Goal: Download file/media

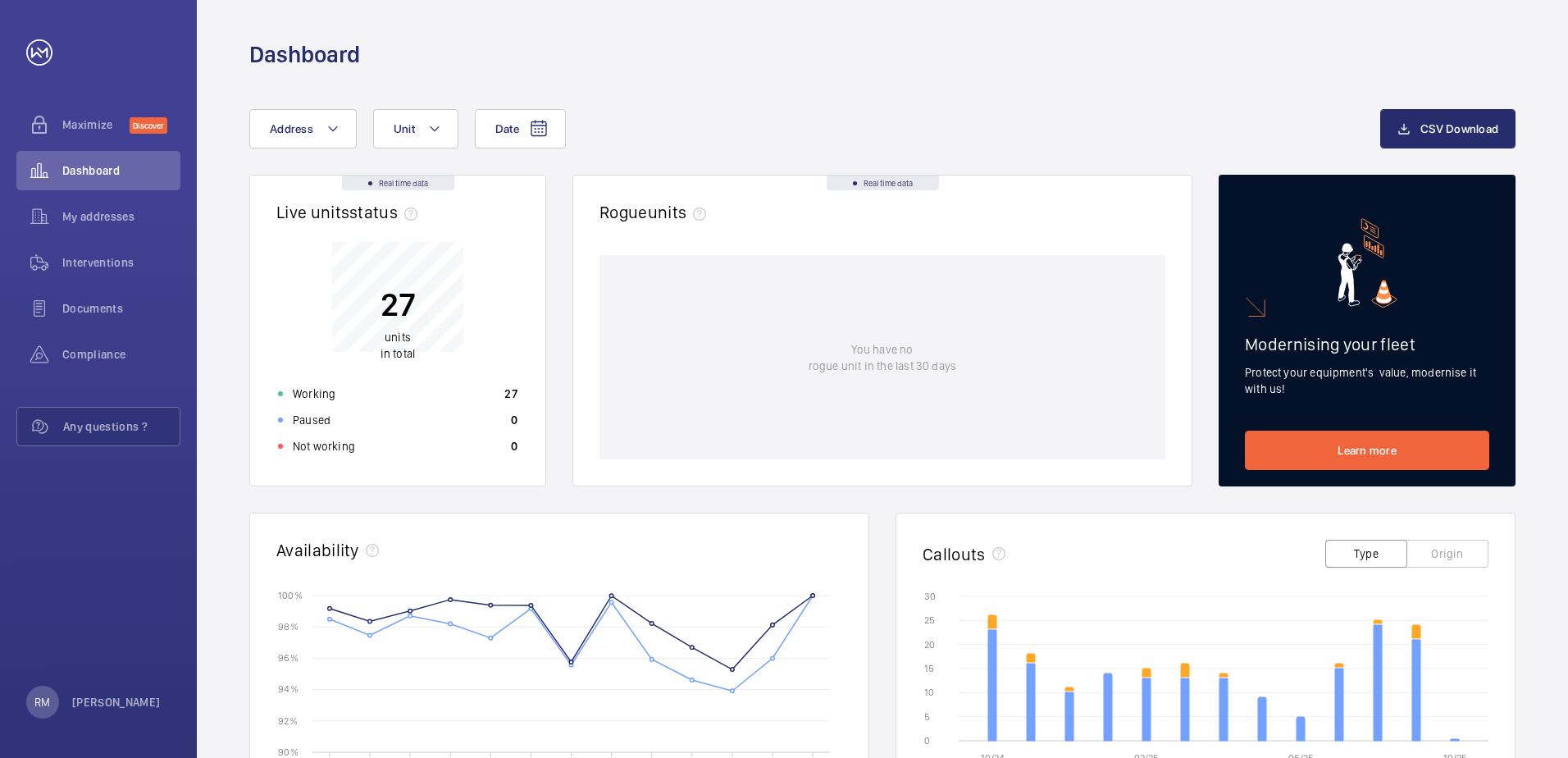
click at [1098, 73] on div "Date Address Unit CSV Download Real time data Live units status﻿ 27 units in to…" at bounding box center [881, 635] width 1371 height 1132
drag, startPoint x: 1333, startPoint y: 0, endPoint x: 957, endPoint y: 74, distance: 383.2
click at [957, 74] on div "Date Address Unit CSV Download Real time data Live units status﻿ 27 units in to…" at bounding box center [881, 635] width 1371 height 1132
drag, startPoint x: 230, startPoint y: 1, endPoint x: 658, endPoint y: 85, distance: 436.2
click at [658, 85] on div "Date Address Unit CSV Download Real time data Live units status﻿ 27 units in to…" at bounding box center [881, 635] width 1371 height 1132
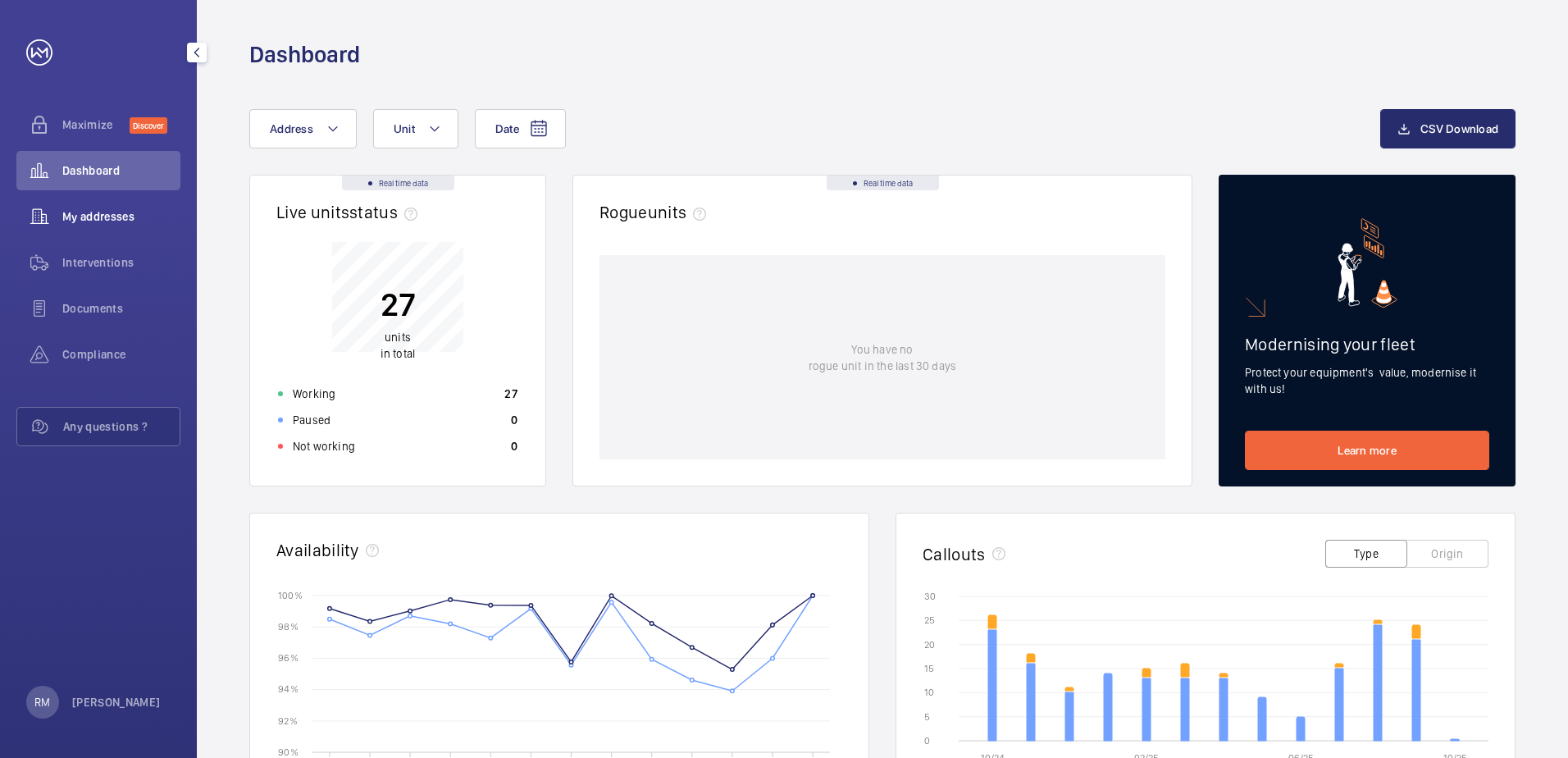
click at [103, 220] on span "My addresses" at bounding box center [122, 216] width 118 height 16
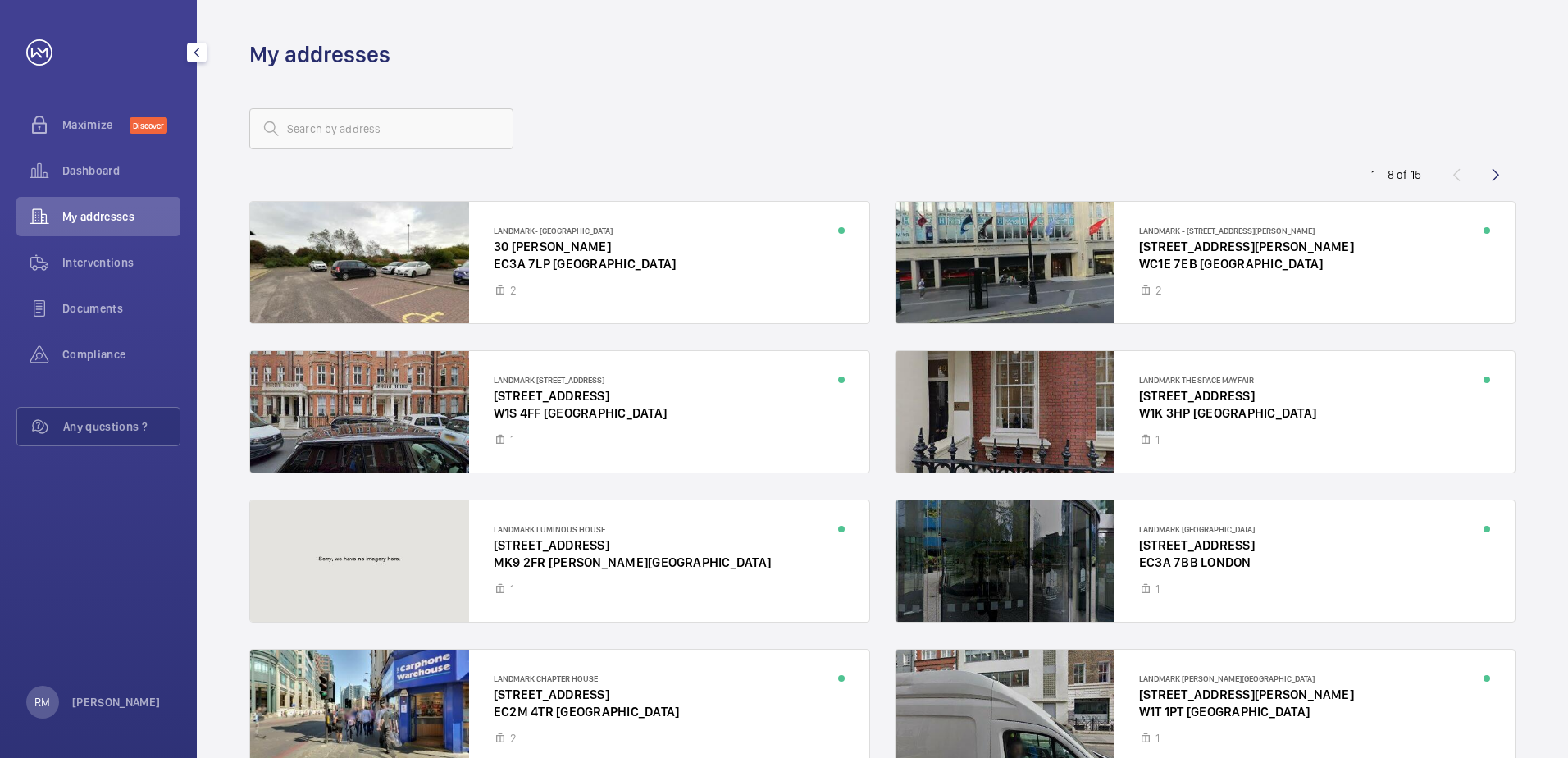
click at [114, 331] on div "Documents" at bounding box center [98, 312] width 164 height 46
click at [118, 344] on div "Compliance" at bounding box center [98, 354] width 164 height 39
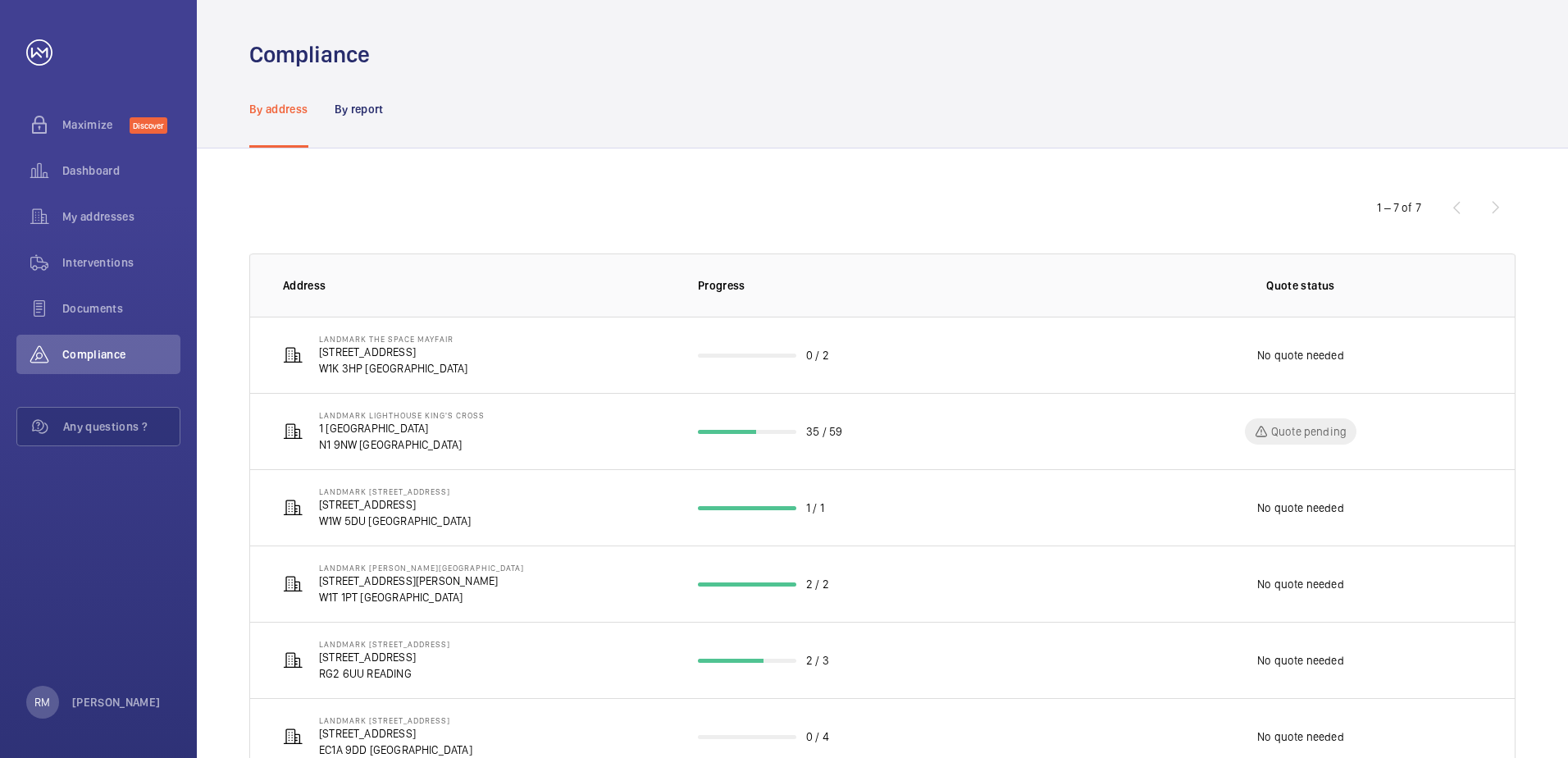
click at [1495, 199] on div "1 – 7 of 7" at bounding box center [1416, 207] width 196 height 20
click at [1495, 202] on div "1 – 7 of 7" at bounding box center [1416, 207] width 196 height 20
click at [80, 304] on span "Documents" at bounding box center [122, 308] width 118 height 16
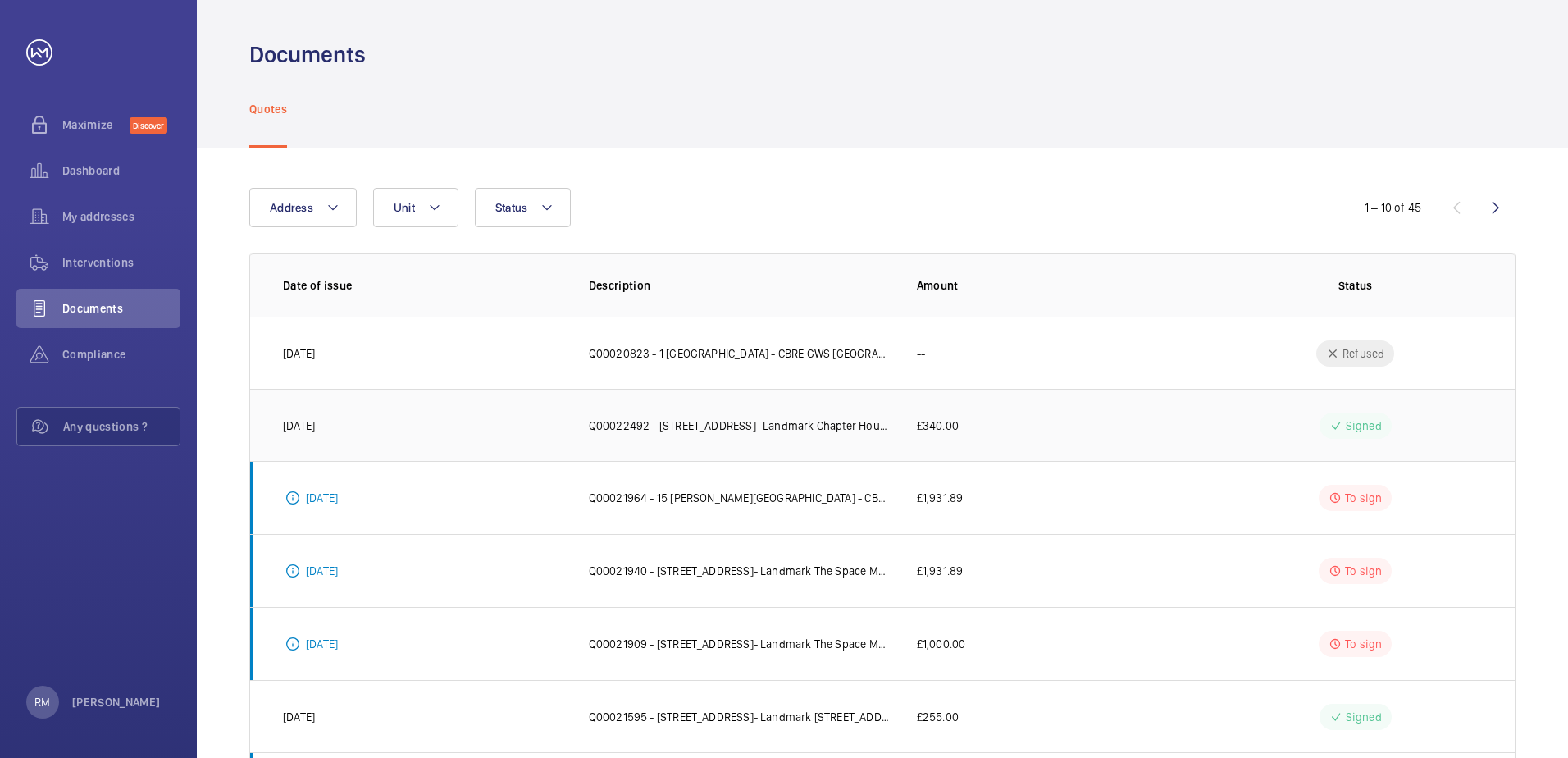
click at [732, 401] on td "Q00022492 - 14 New St - CBRE GWS UK- Landmark Chapter House" at bounding box center [726, 425] width 328 height 72
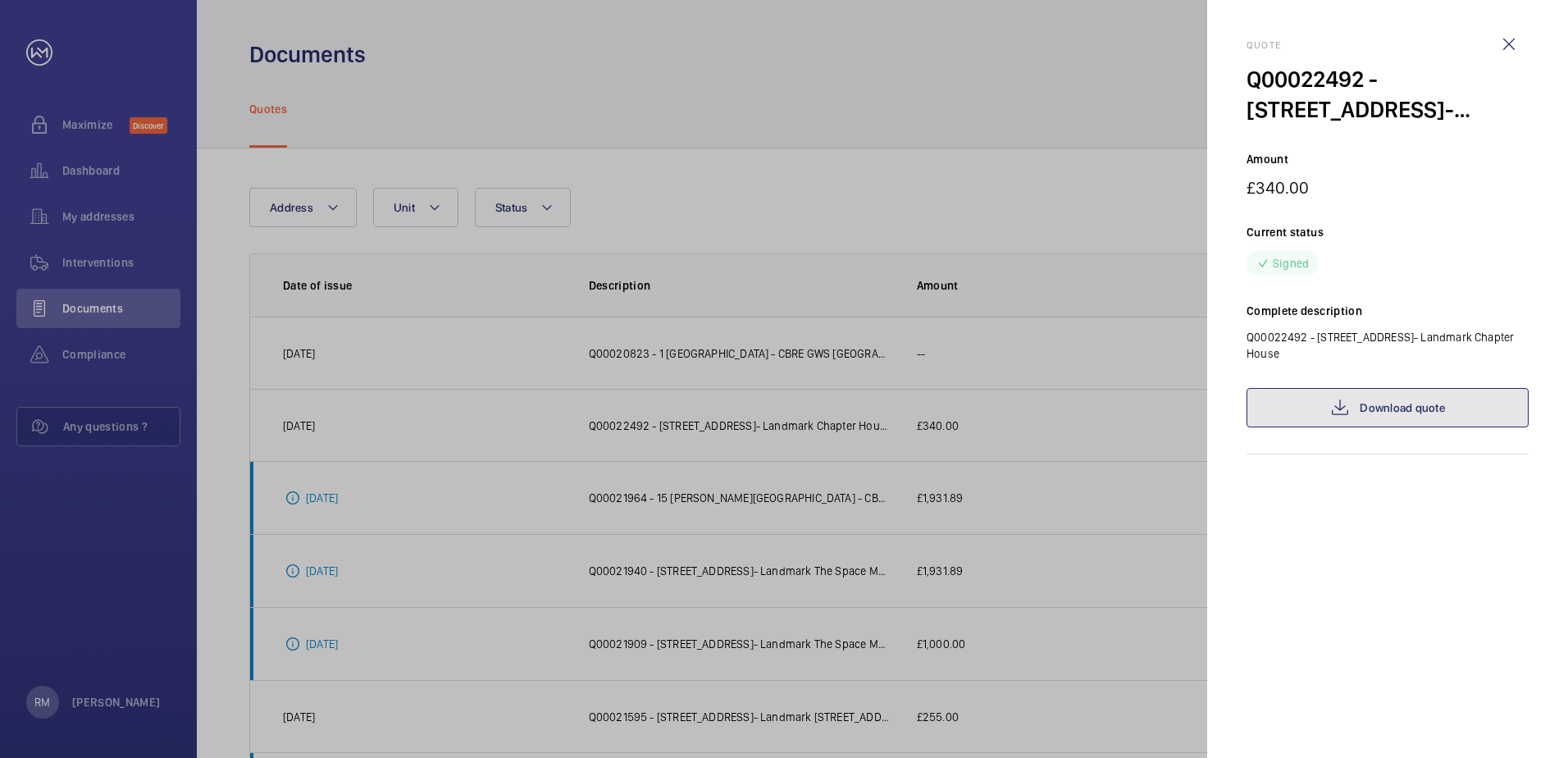
click at [1357, 391] on link "Download quote" at bounding box center [1387, 407] width 282 height 39
click at [614, 95] on div at bounding box center [784, 379] width 1568 height 758
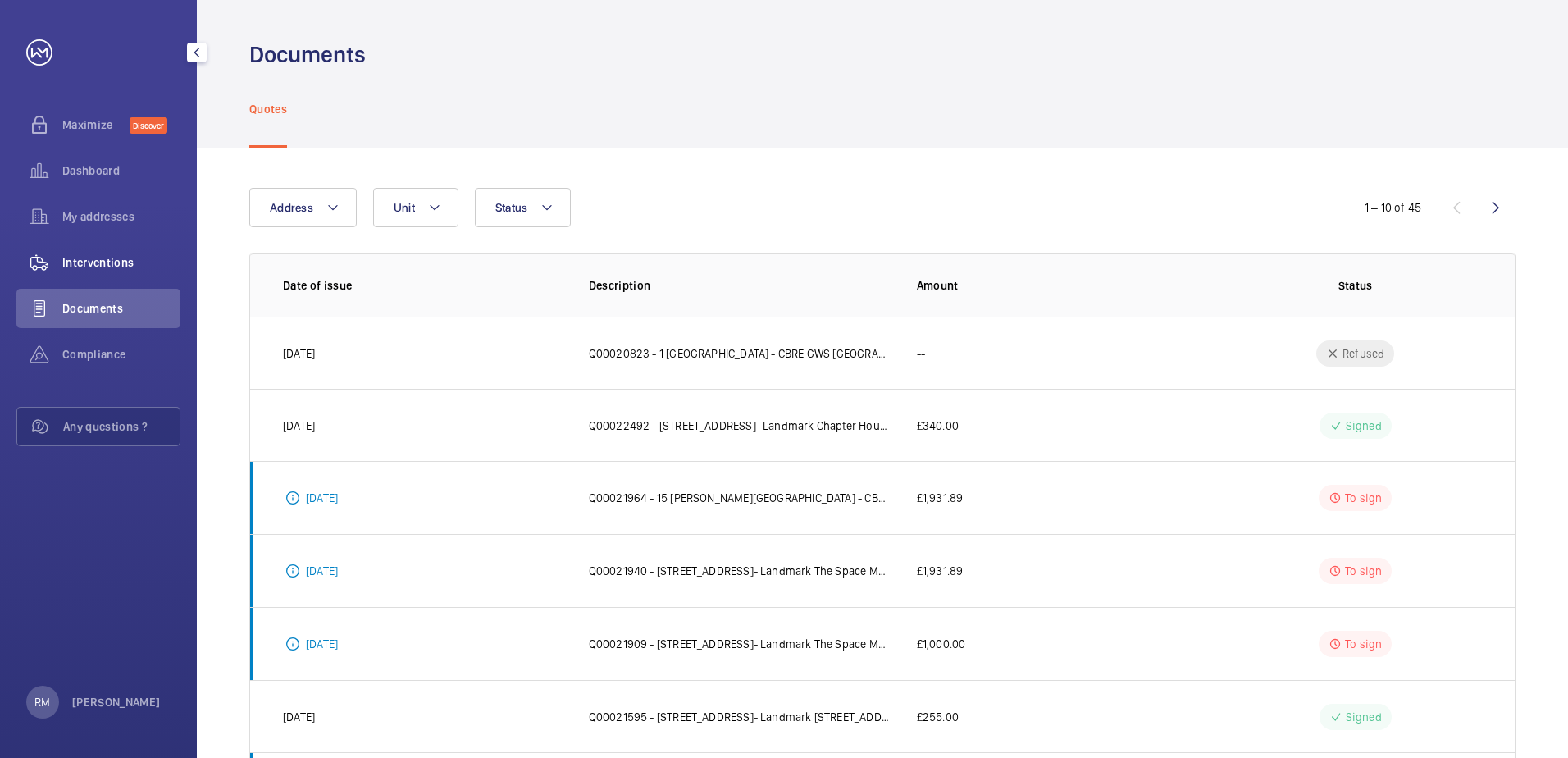
click at [86, 257] on span "Interventions" at bounding box center [122, 262] width 118 height 16
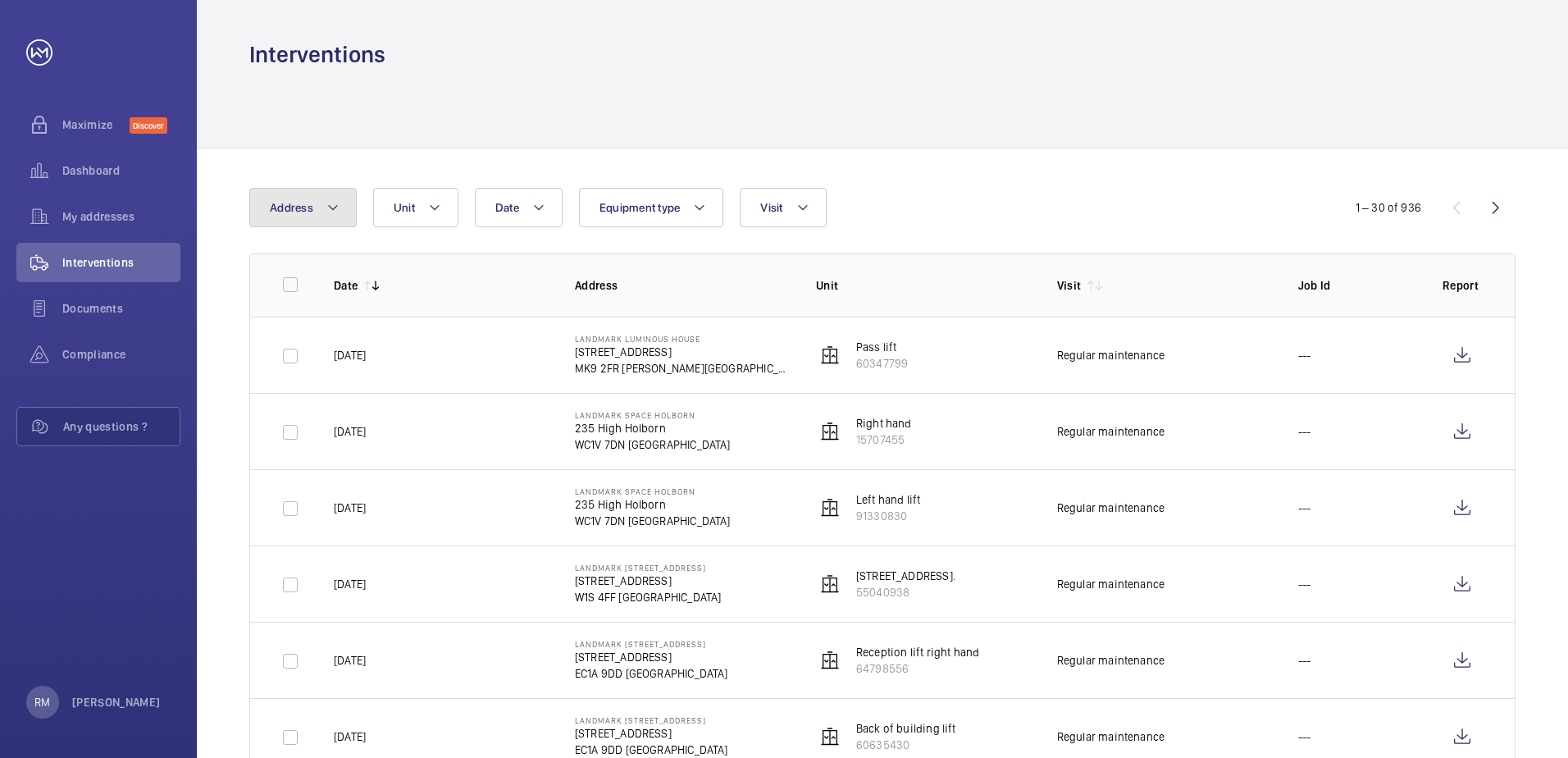
click at [330, 213] on mat-icon at bounding box center [332, 207] width 13 height 20
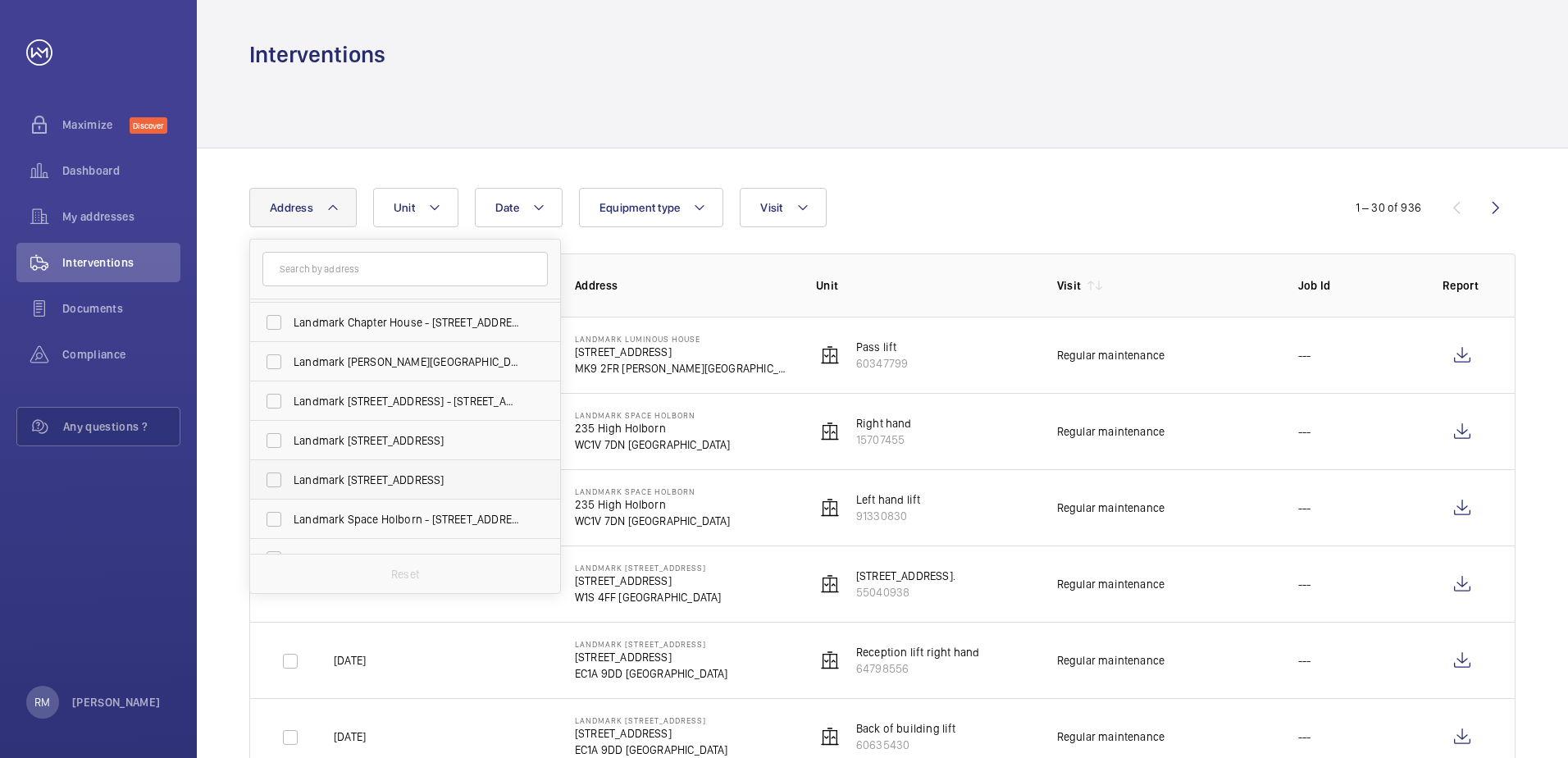
scroll to position [254, 0]
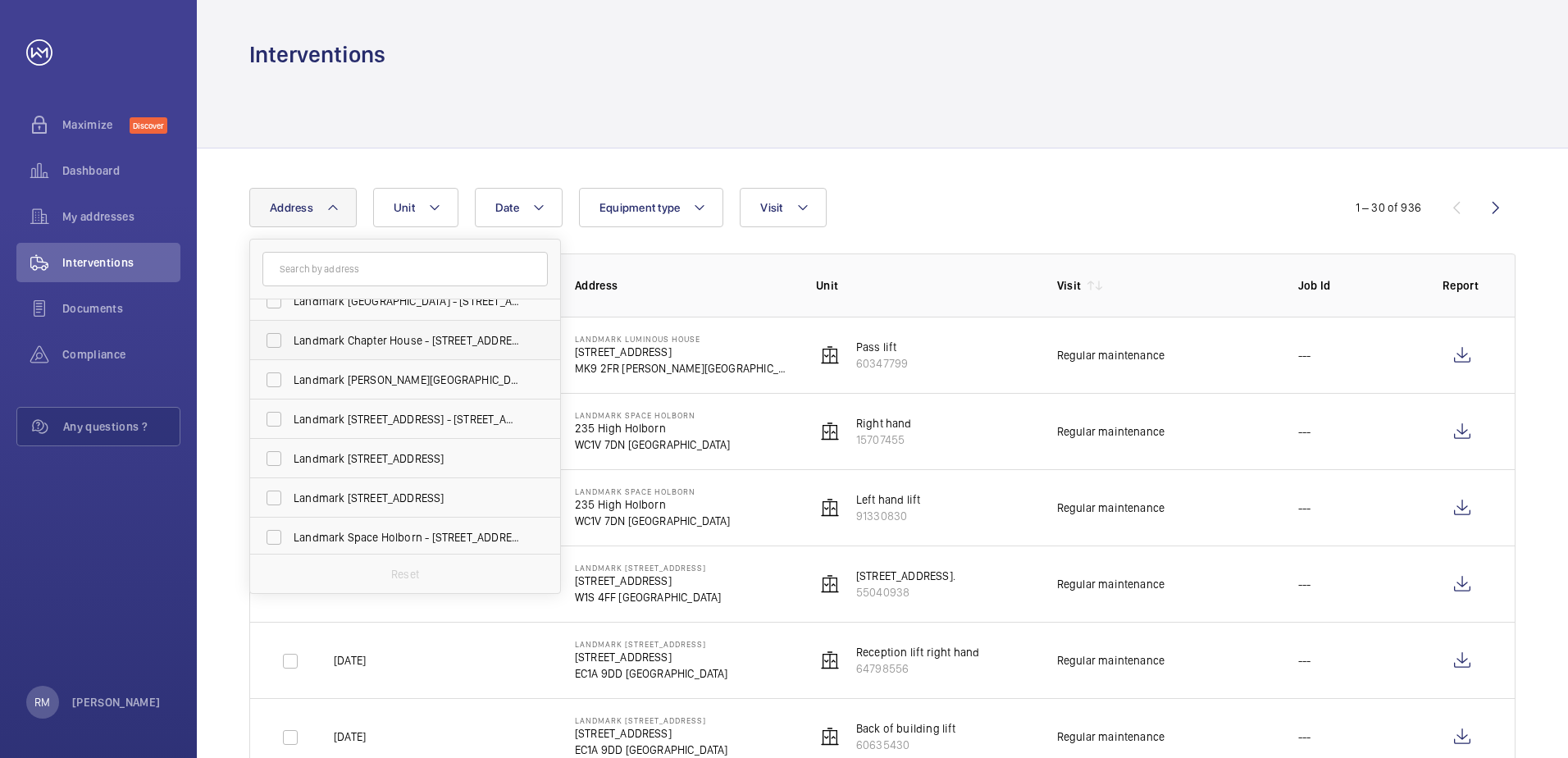
click at [400, 349] on label "Landmark Chapter House - 14 New St, LONDON EC2M 4TR" at bounding box center [393, 340] width 285 height 39
click at [290, 349] on input "Landmark Chapter House - 14 New St, LONDON EC2M 4TR" at bounding box center [273, 340] width 33 height 33
checkbox input "true"
click at [924, 84] on div at bounding box center [882, 109] width 1266 height 78
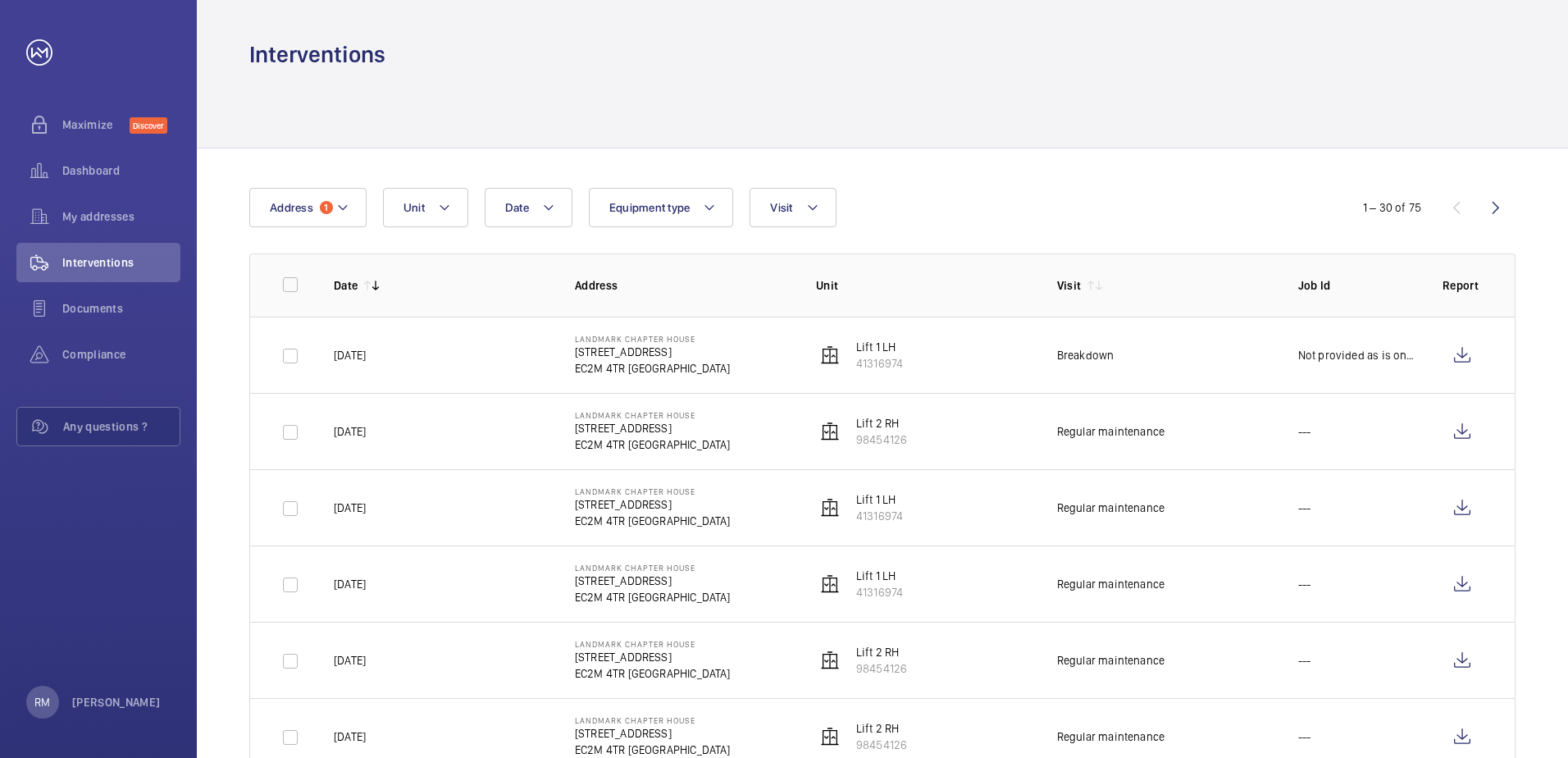
click at [1110, 364] on td "Breakdown" at bounding box center [1151, 355] width 241 height 77
click at [1467, 363] on wm-front-icon-button at bounding box center [1461, 354] width 39 height 39
